Goal: Task Accomplishment & Management: Manage account settings

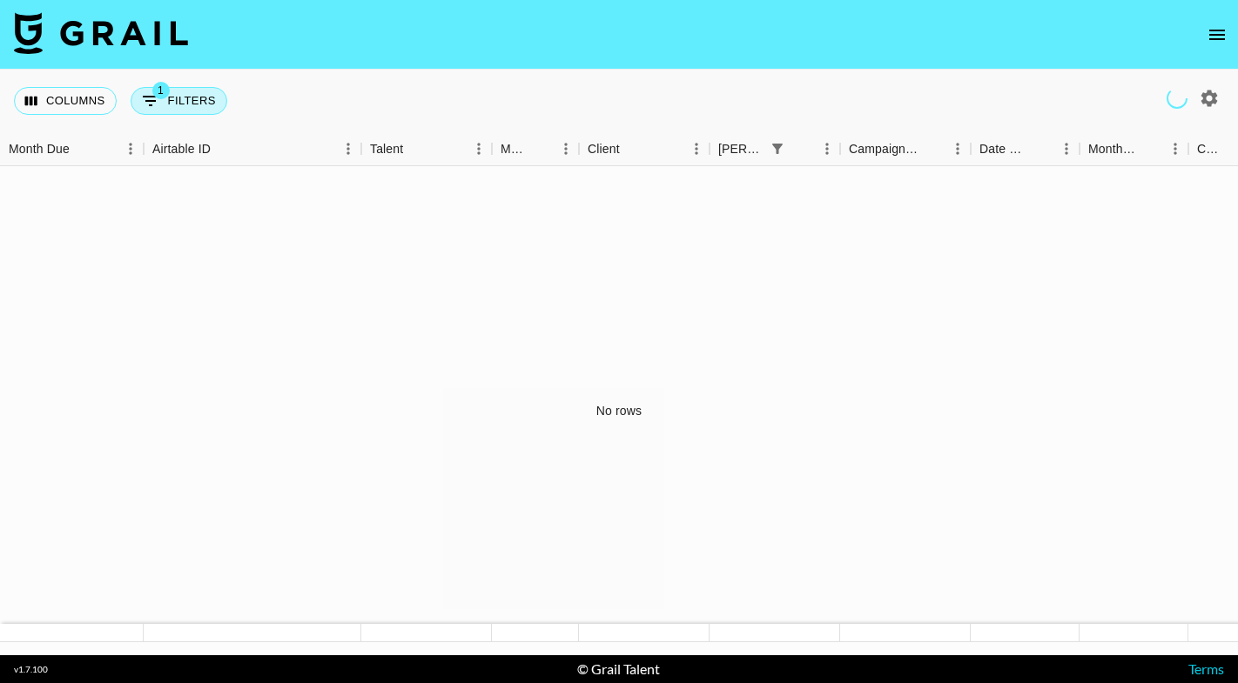
click at [192, 99] on button "1 Filters" at bounding box center [179, 101] width 97 height 28
select select "bookerId"
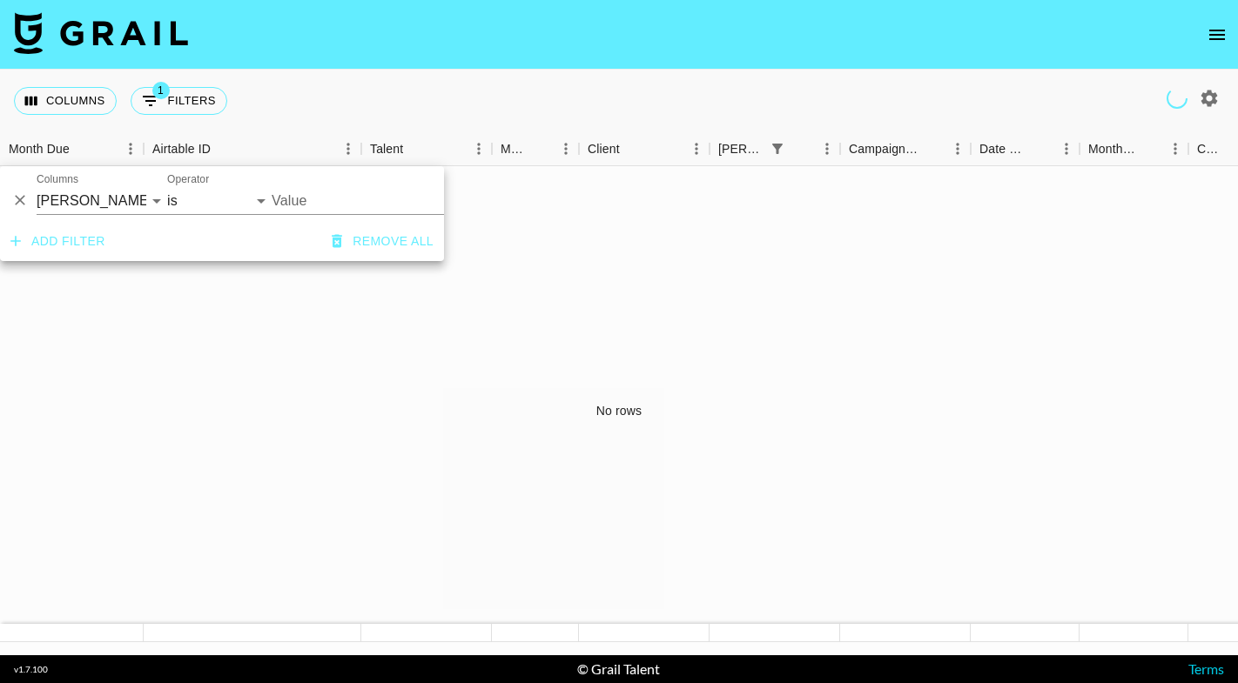
click at [522, 124] on div "Columns 1 Filters + Booking" at bounding box center [619, 101] width 1238 height 63
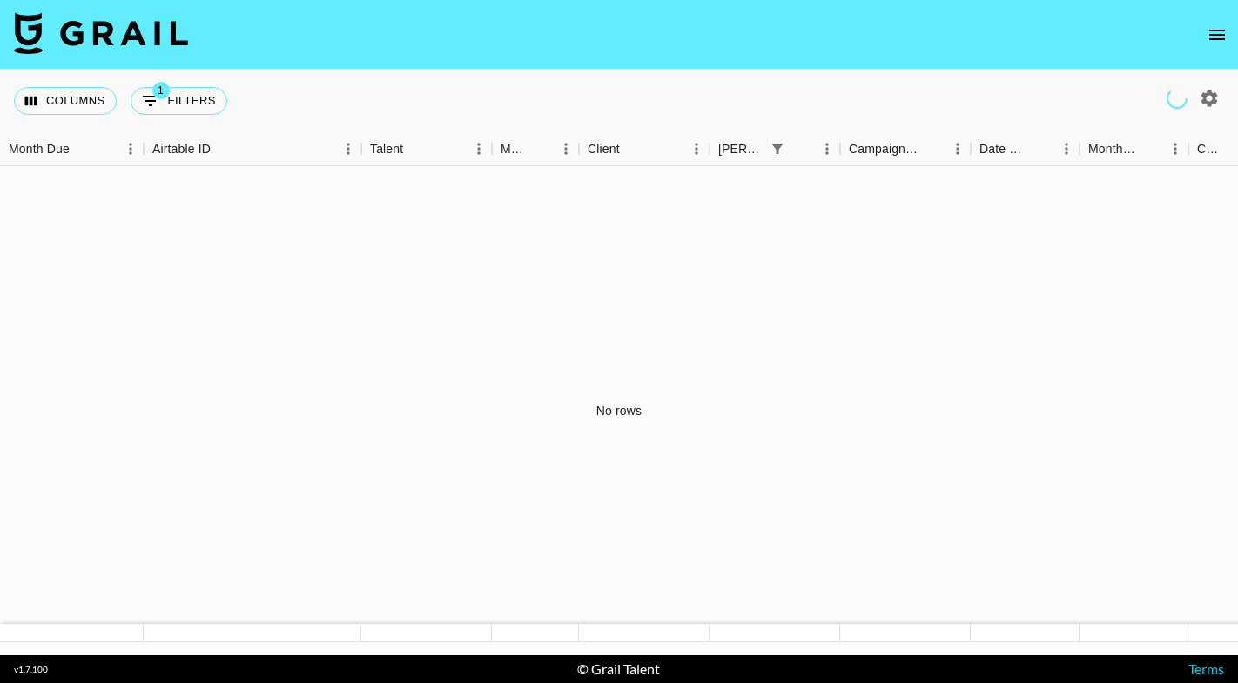
click at [1207, 88] on icon "button" at bounding box center [1209, 98] width 21 height 21
select select "Jun '25"
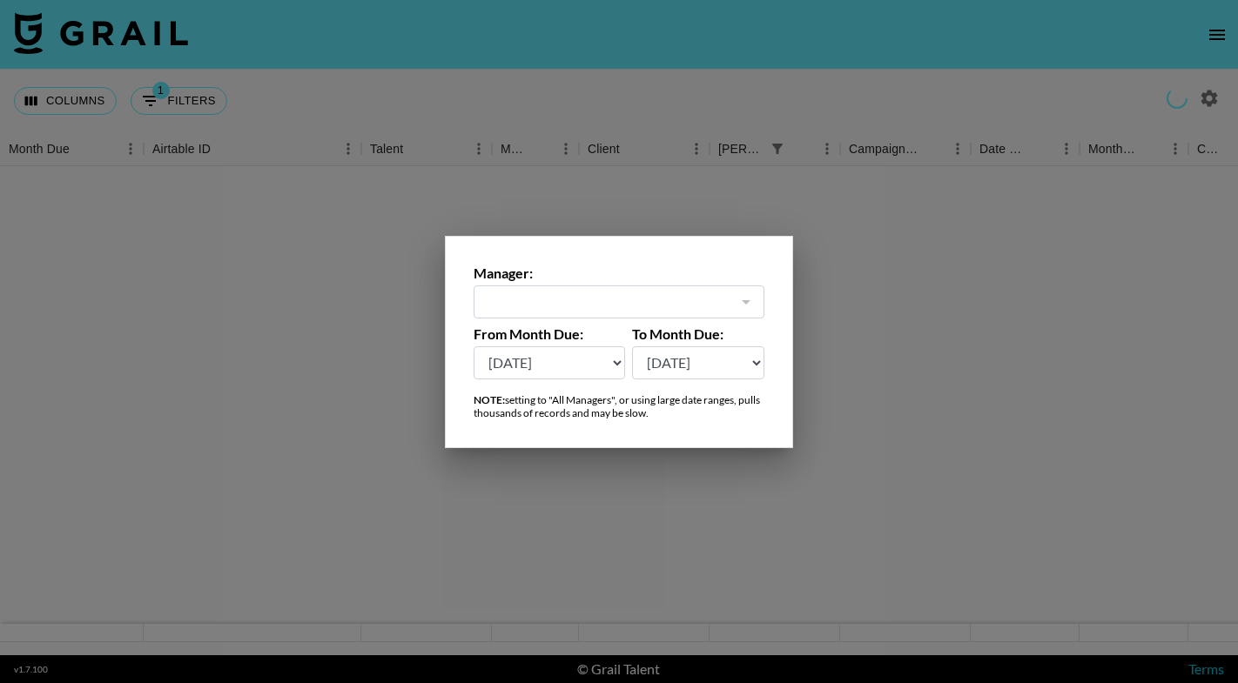
click at [668, 287] on div "​" at bounding box center [619, 302] width 291 height 33
click at [763, 311] on div "​" at bounding box center [619, 302] width 291 height 33
click at [1078, 161] on div at bounding box center [619, 341] width 1238 height 683
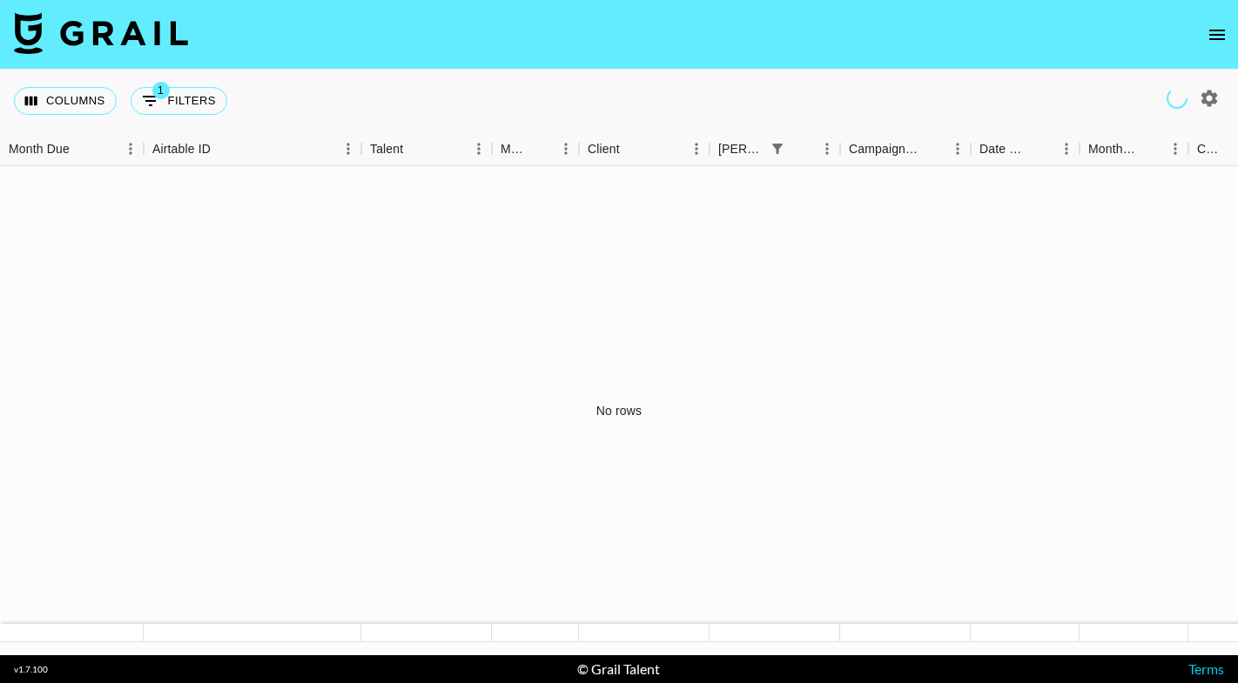
click at [1220, 43] on icon "open drawer" at bounding box center [1216, 34] width 21 height 21
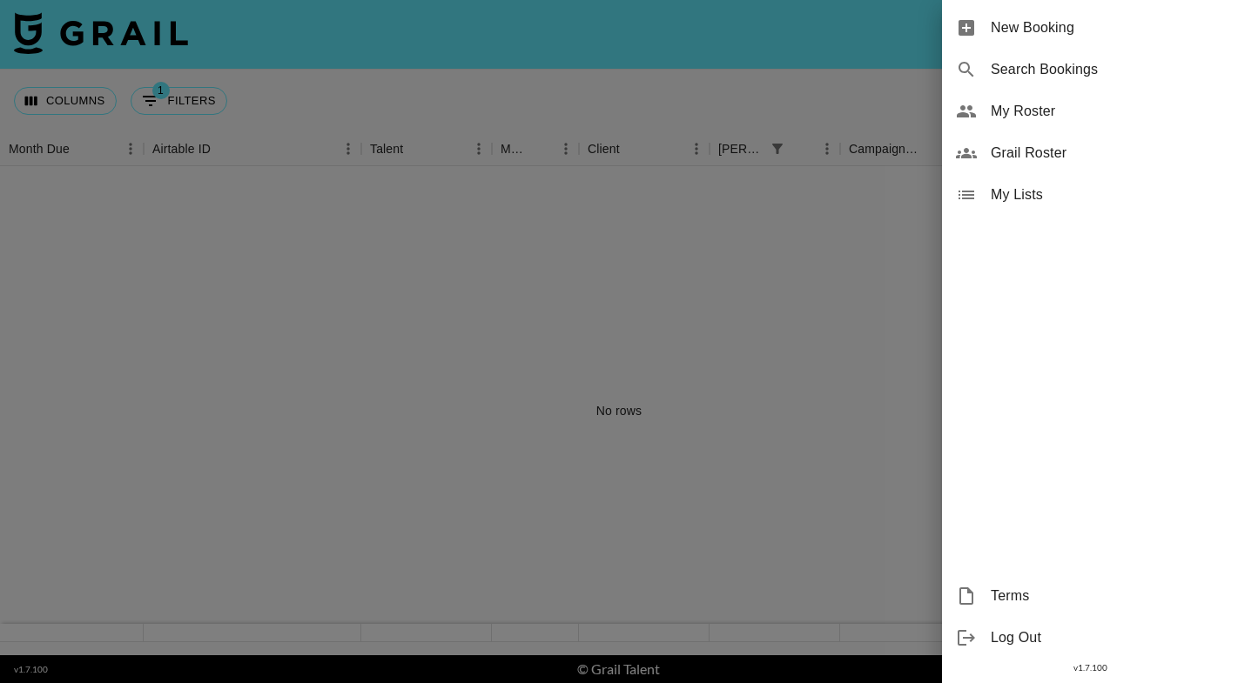
click at [1043, 104] on span "My Roster" at bounding box center [1107, 111] width 233 height 21
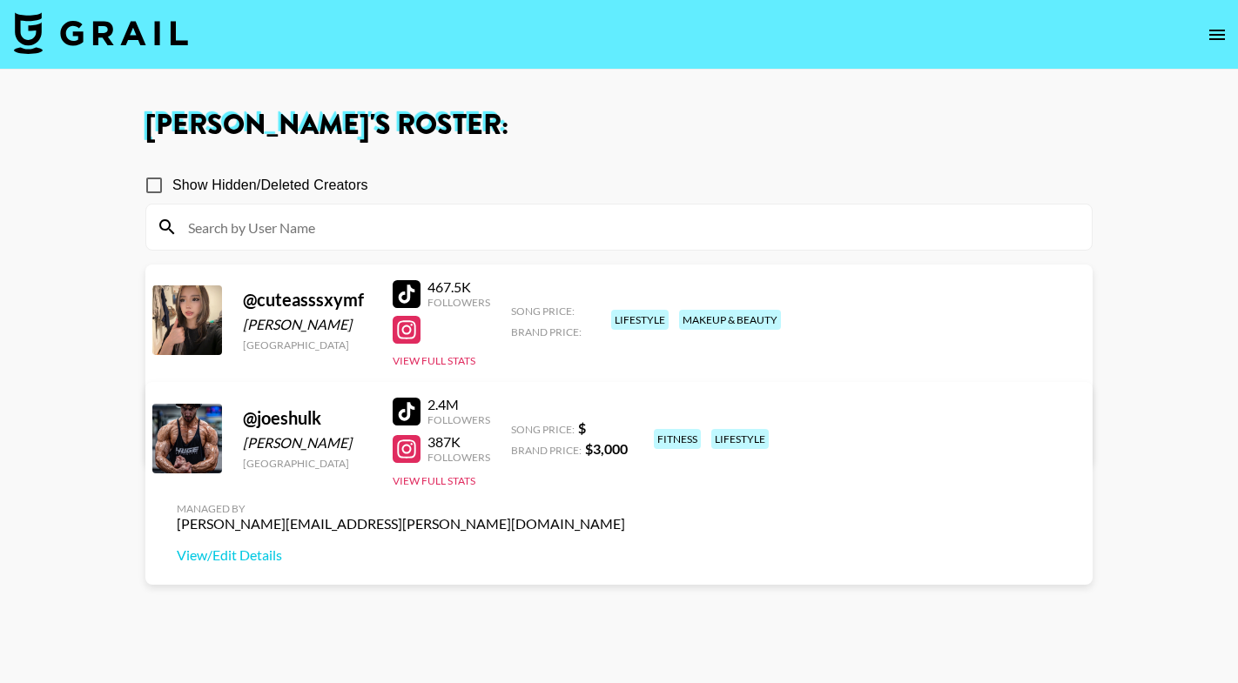
click at [625, 427] on link "View/Edit Details" at bounding box center [401, 435] width 448 height 17
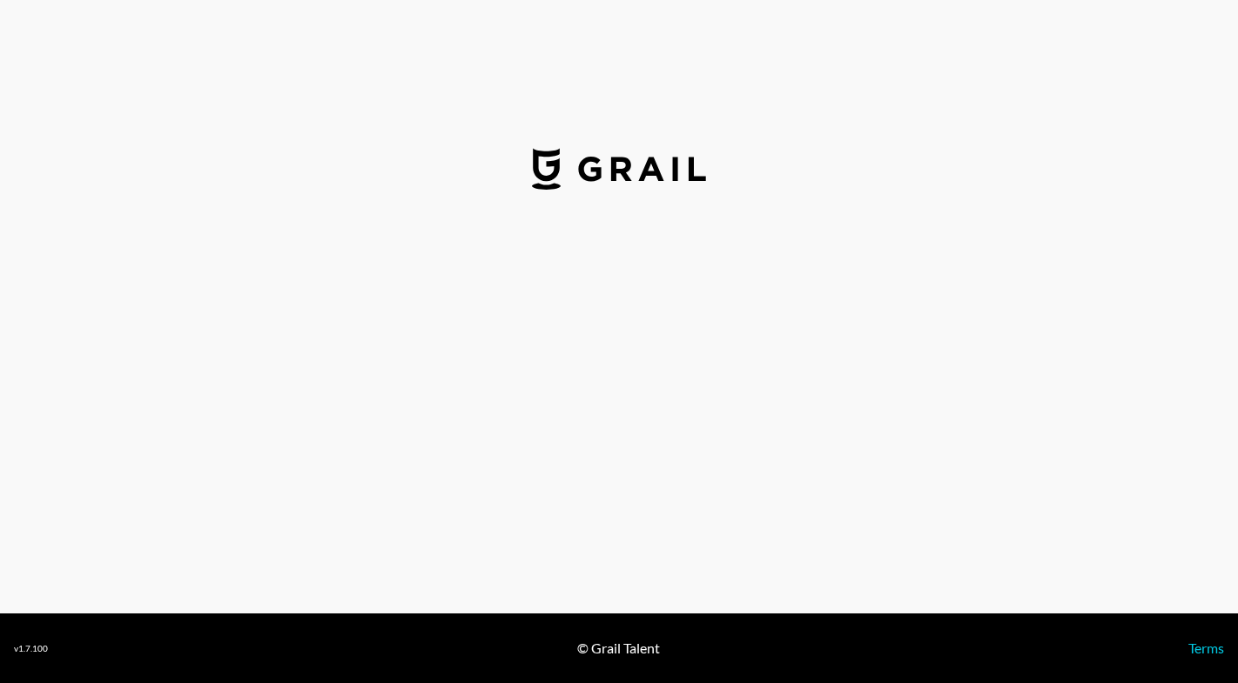
select select "USD"
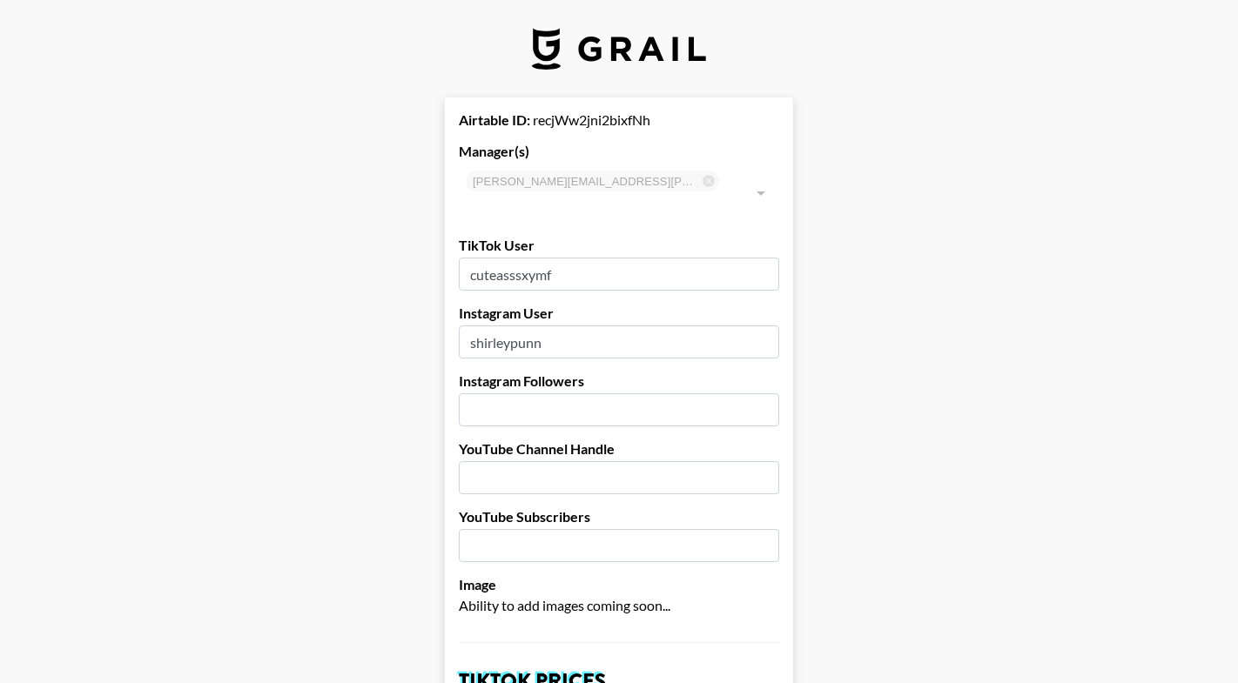
click at [567, 393] on input "number" at bounding box center [619, 409] width 320 height 33
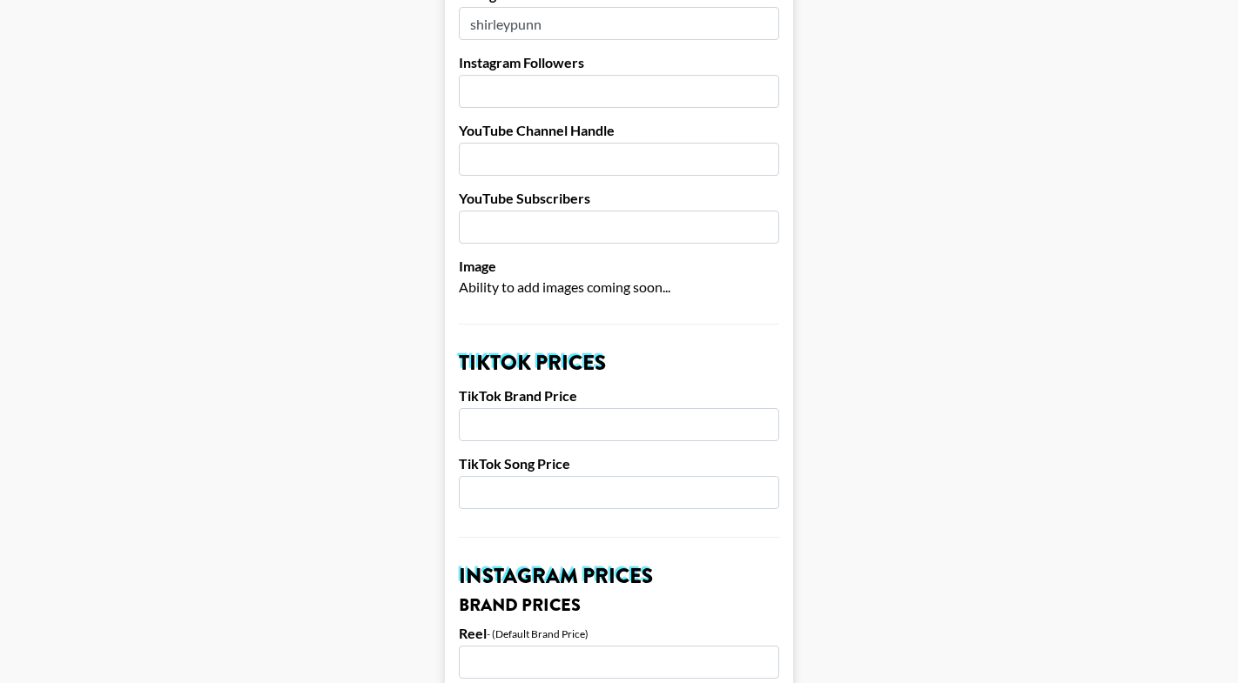
scroll to position [332, 0]
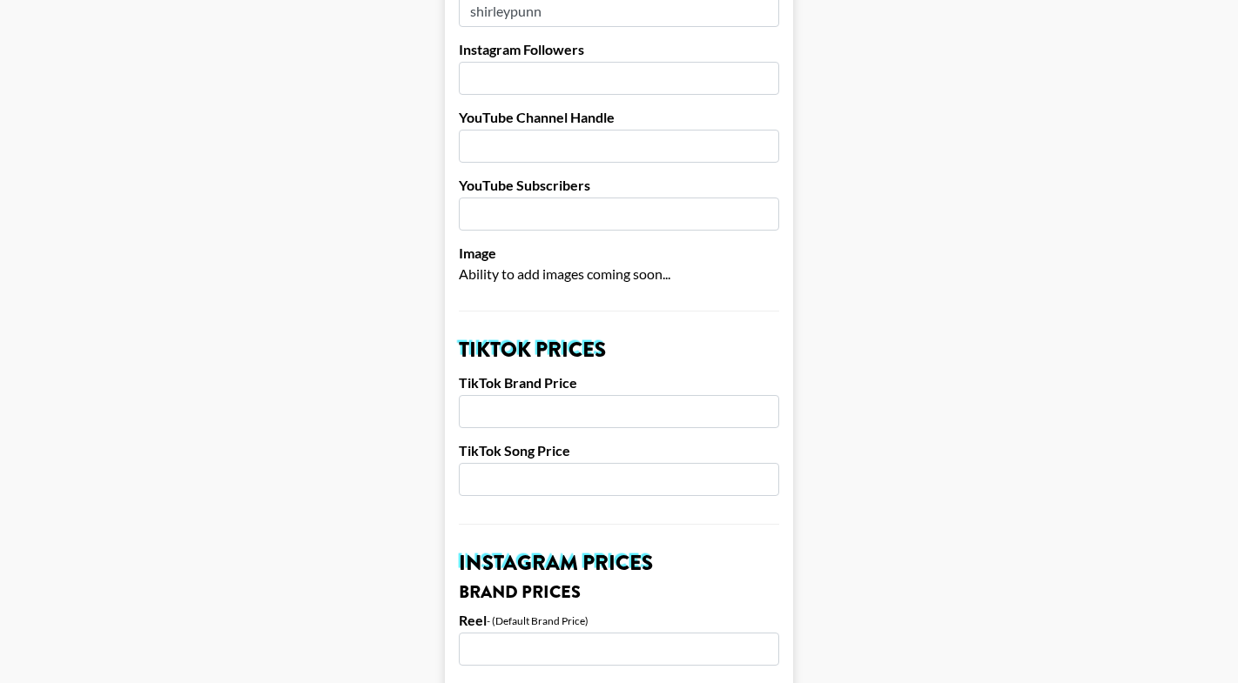
click at [588, 395] on input "number" at bounding box center [619, 411] width 320 height 33
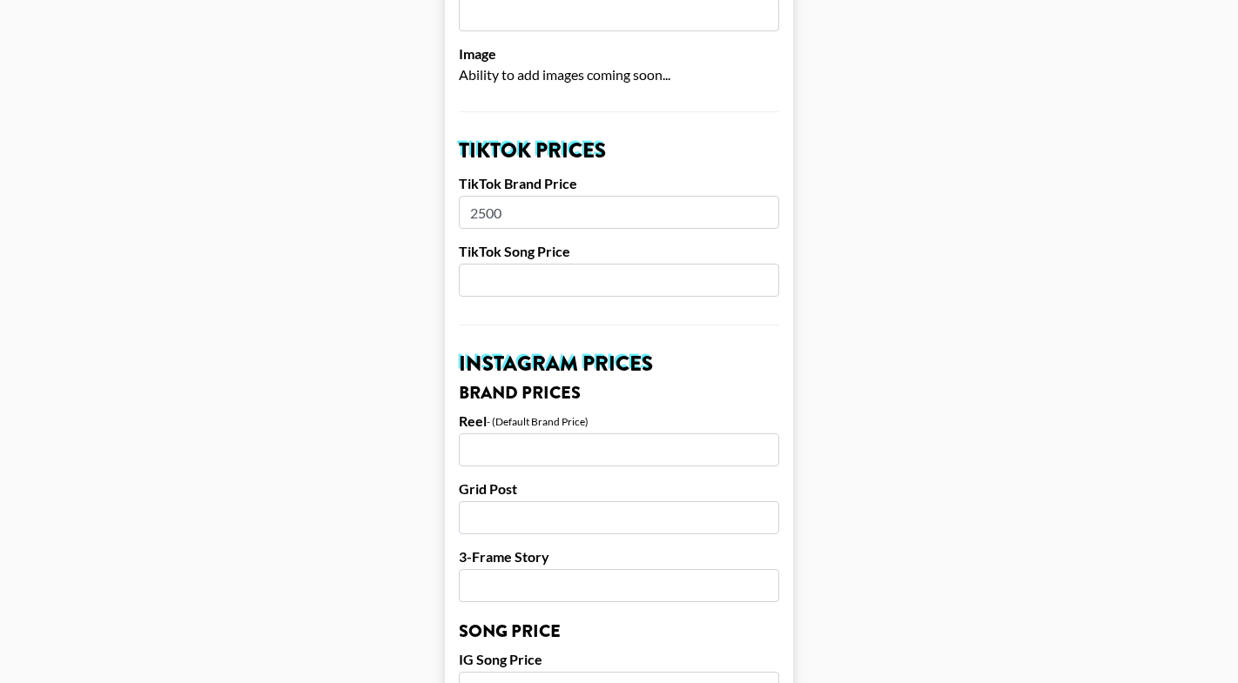
scroll to position [502, 0]
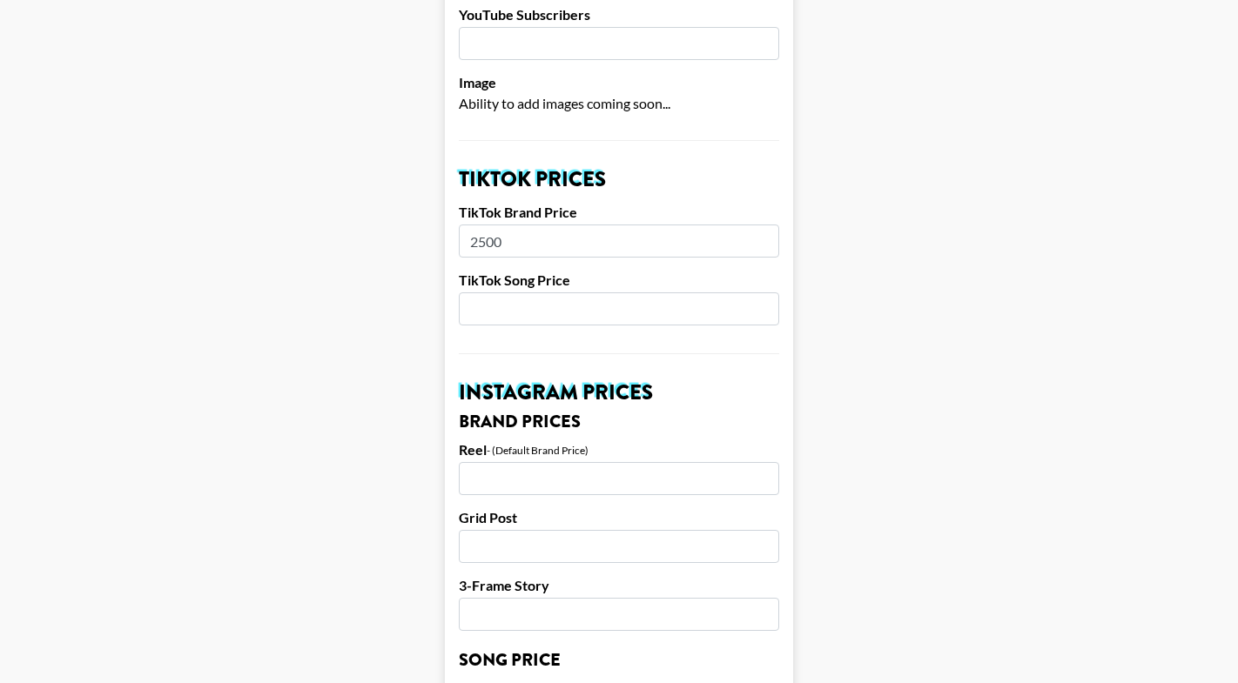
type input "2500"
click at [606, 306] on form "Airtable ID: recjWw2jni2bixfNh Manager(s) george.young@grail-talent.com ​ TikTo…" at bounding box center [619, 690] width 348 height 2191
click at [615, 292] on input "number" at bounding box center [619, 308] width 320 height 33
type input "800"
click at [436, 335] on main "Airtable ID: recjWw2jni2bixfNh Manager(s) george.young@grail-talent.com ​ TikTo…" at bounding box center [619, 690] width 1210 height 2191
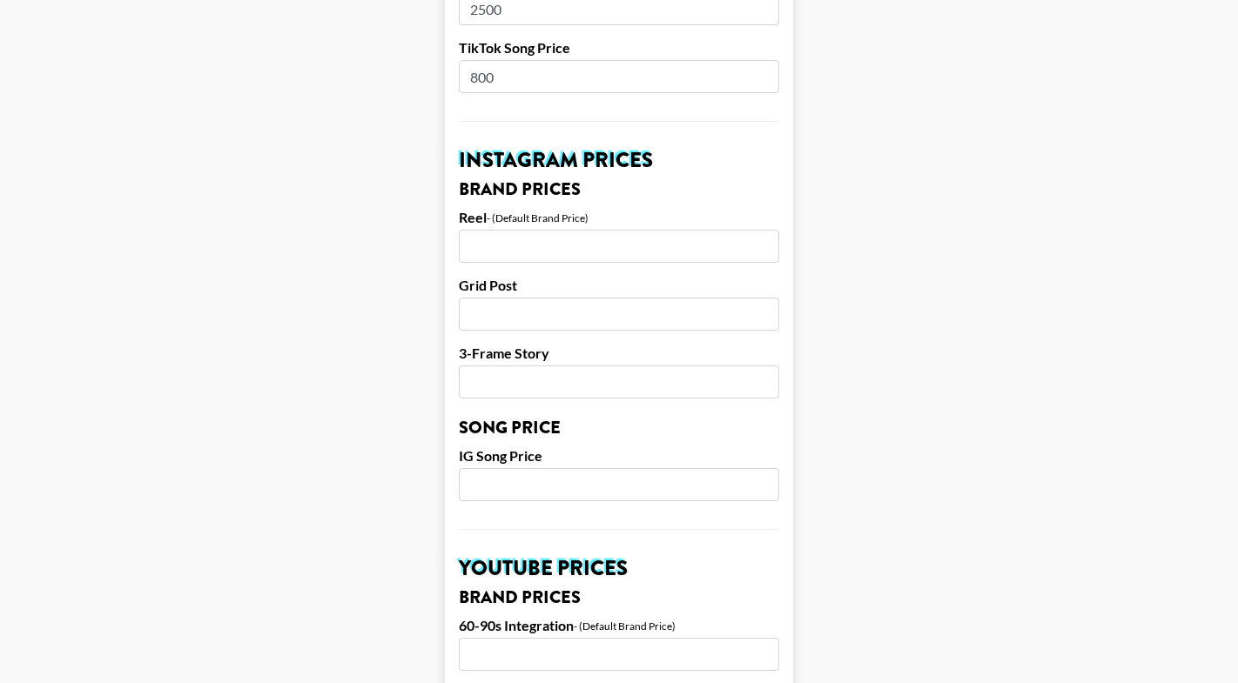
scroll to position [674, 0]
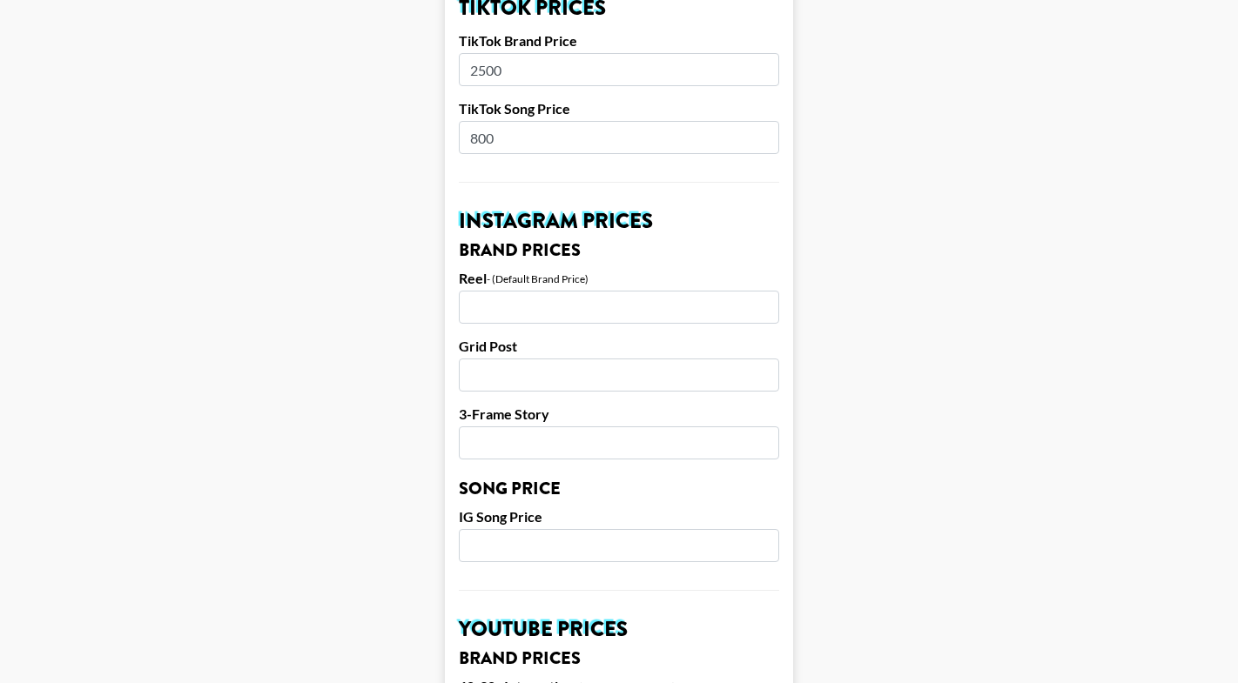
click at [541, 295] on input "number" at bounding box center [619, 307] width 320 height 33
type input "2000"
click at [418, 376] on main "Airtable ID: recjWw2jni2bixfNh Manager(s) george.young@grail-talent.com ​ TikTo…" at bounding box center [619, 519] width 1210 height 2191
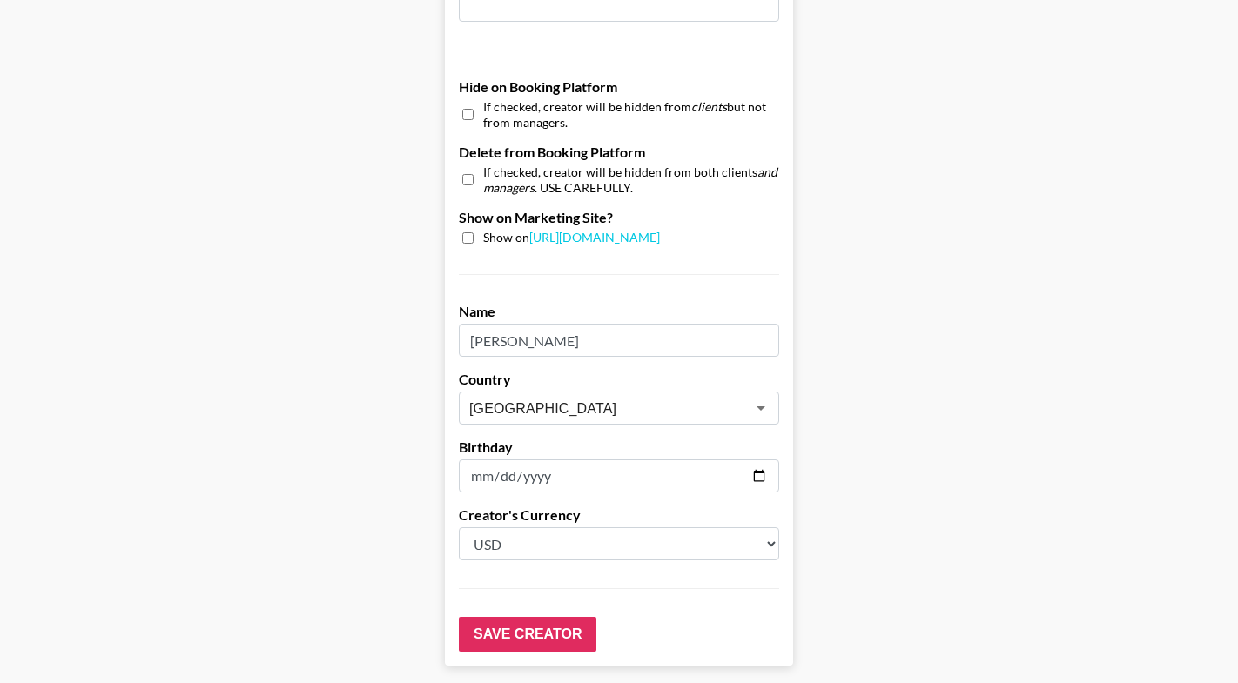
scroll to position [1678, 0]
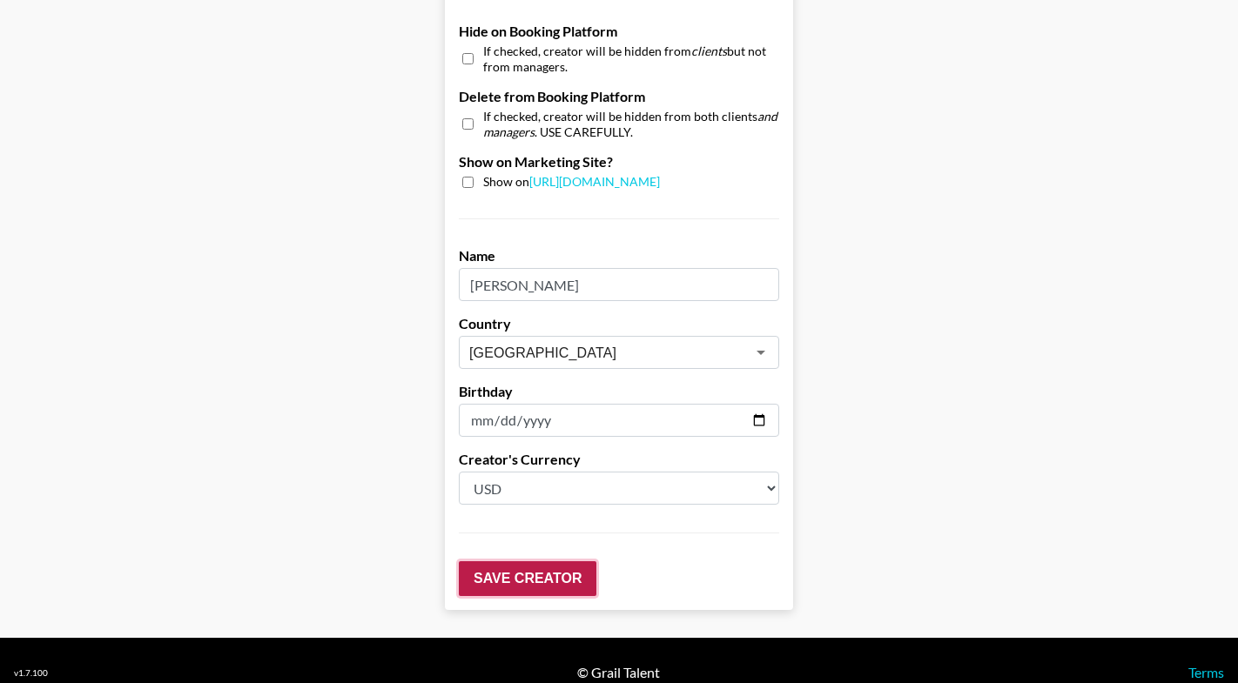
click at [512, 561] on input "Save Creator" at bounding box center [528, 578] width 138 height 35
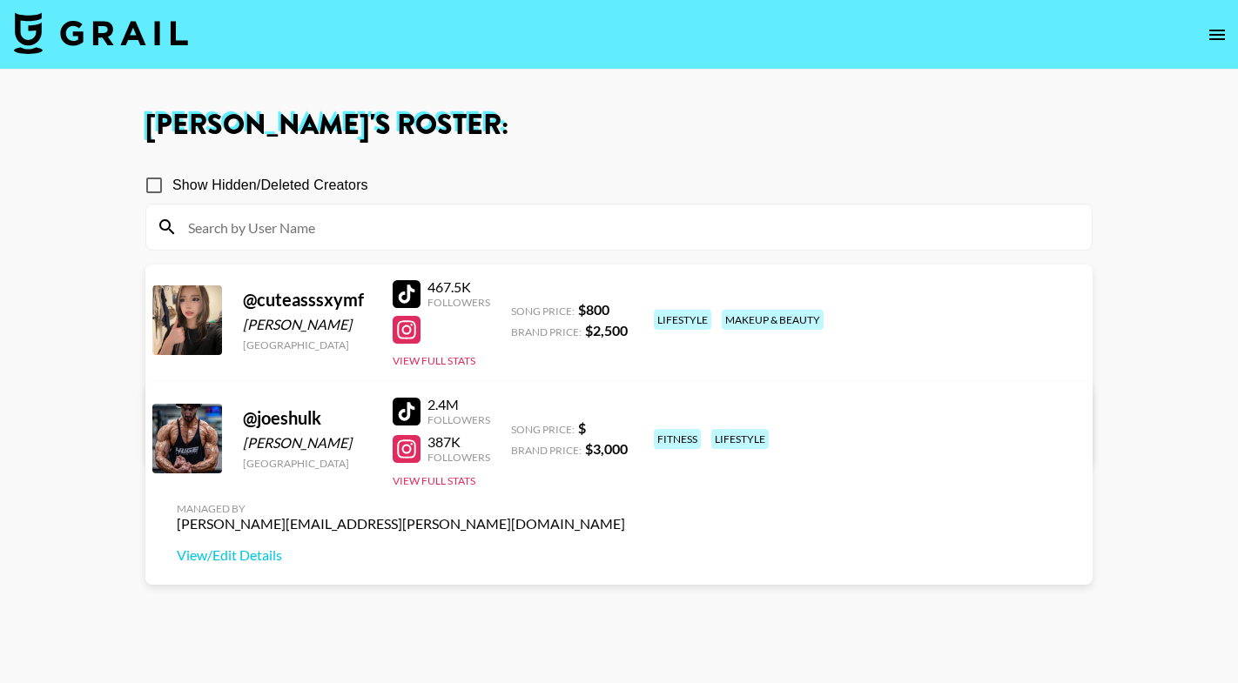
click at [401, 292] on div at bounding box center [407, 294] width 28 height 28
